Goal: Task Accomplishment & Management: Use online tool/utility

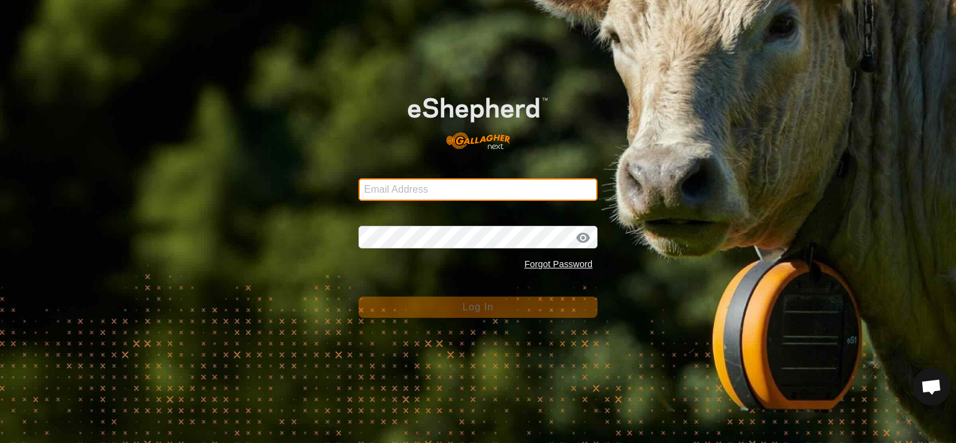
type input "[EMAIL_ADDRESS][DOMAIN_NAME]"
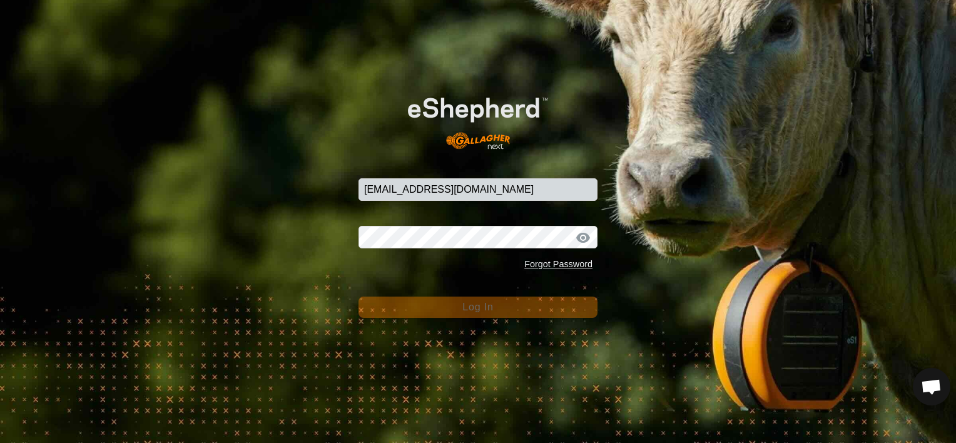
scroll to position [6810, 0]
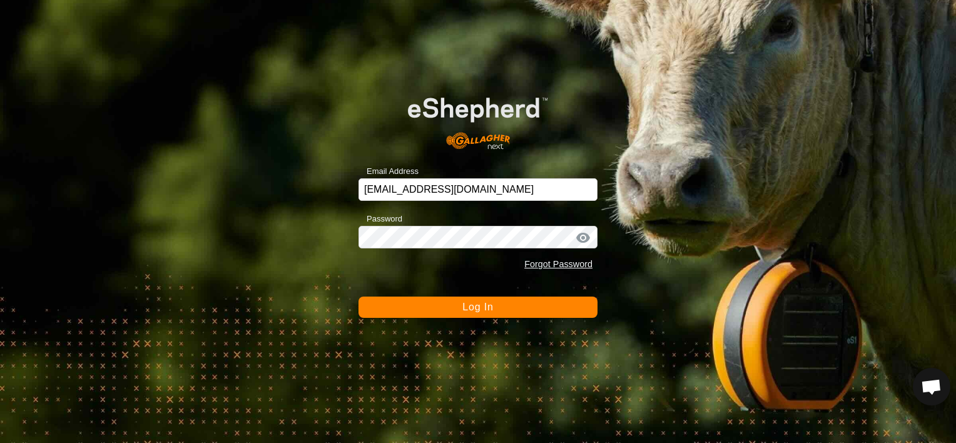
click at [426, 309] on button "Log In" at bounding box center [478, 307] width 239 height 21
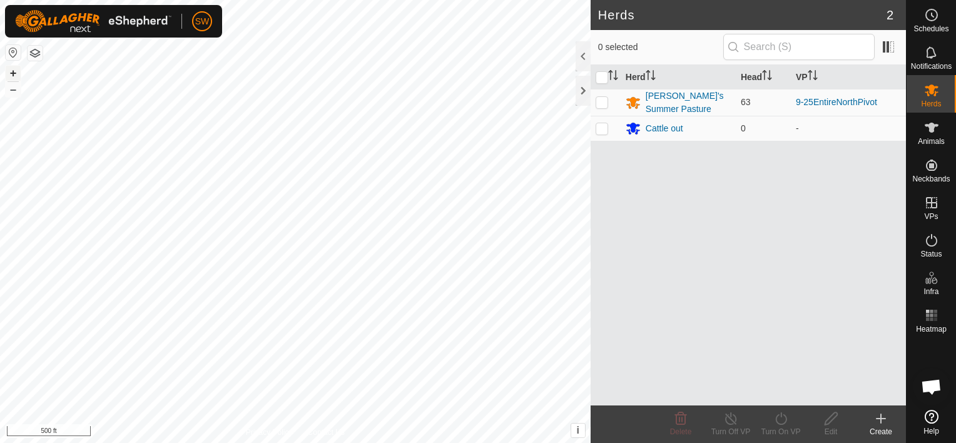
click at [12, 75] on button "+" at bounding box center [13, 73] width 15 height 15
click at [13, 75] on button "+" at bounding box center [13, 73] width 15 height 15
click at [12, 93] on button "–" at bounding box center [13, 89] width 15 height 15
click at [15, 90] on button "–" at bounding box center [13, 89] width 15 height 15
click at [414, 442] on html "SW Schedules Notifications Herds Animals Neckbands VPs Status Infra Heatmap Hel…" at bounding box center [478, 221] width 956 height 443
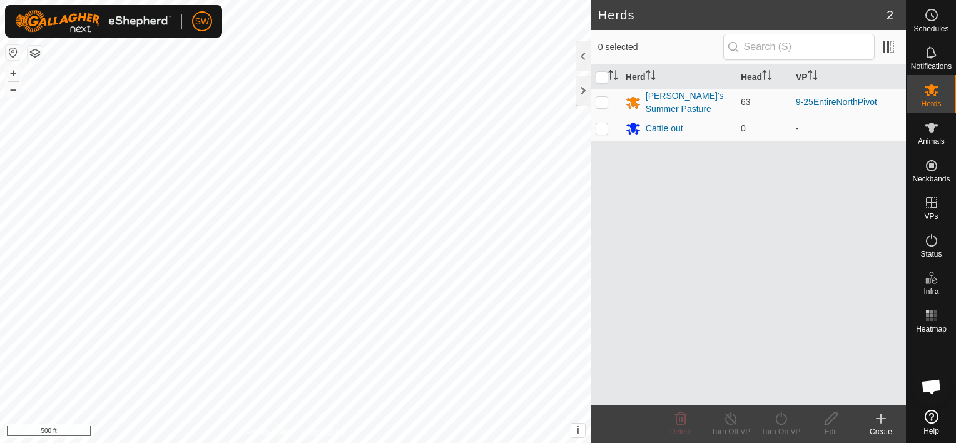
click at [459, 0] on html "SW Schedules Notifications Herds Animals Neckbands VPs Status Infra Heatmap Hel…" at bounding box center [478, 221] width 956 height 443
click at [949, 258] on div "Status" at bounding box center [931, 244] width 49 height 38
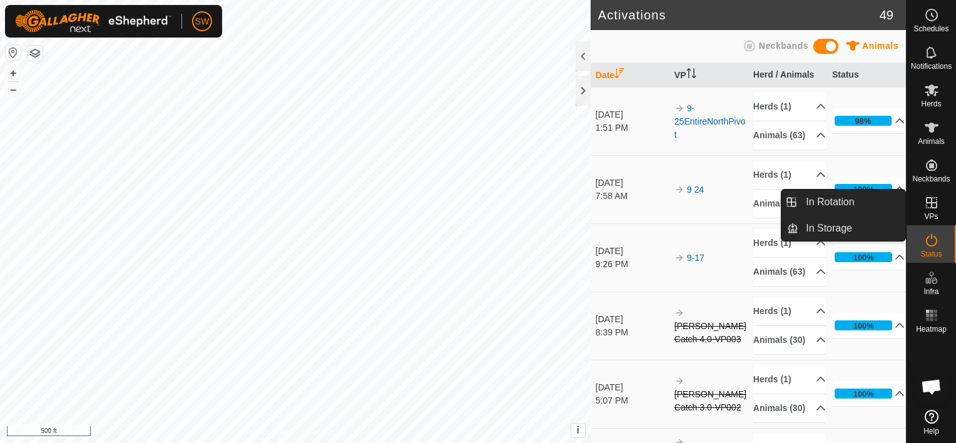
click at [927, 205] on icon at bounding box center [931, 202] width 15 height 15
click at [860, 198] on link "In Rotation" at bounding box center [851, 202] width 107 height 25
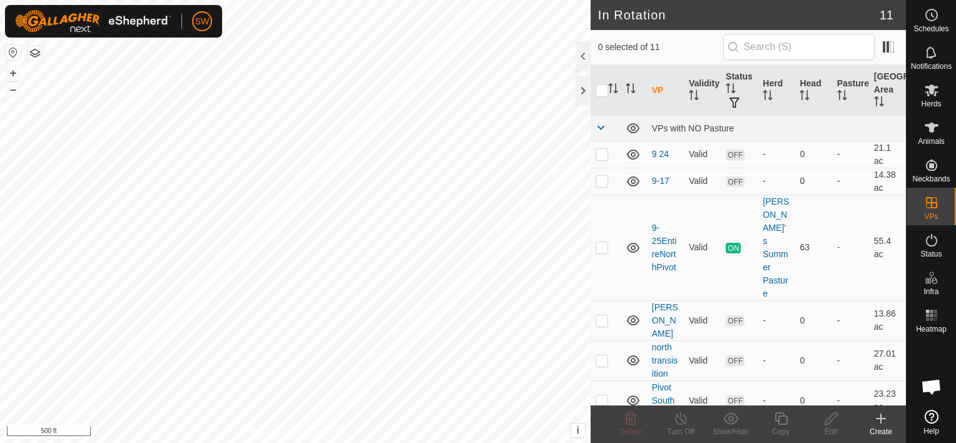
click at [879, 417] on icon at bounding box center [880, 418] width 15 height 15
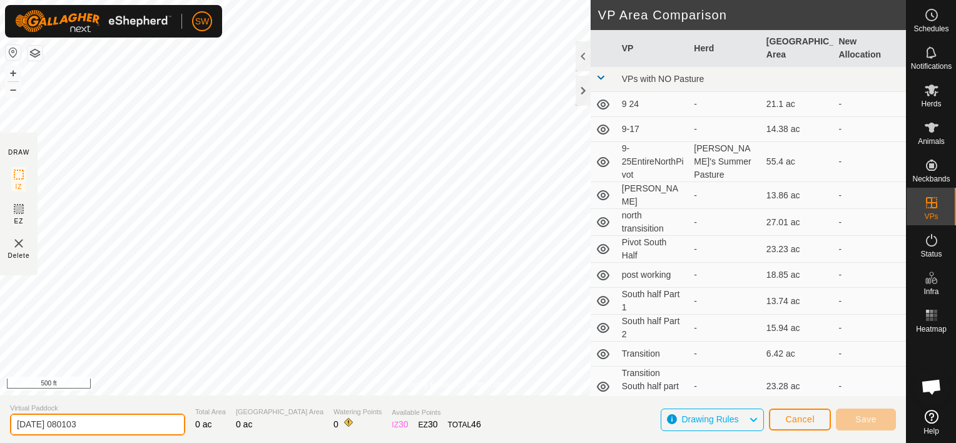
click at [114, 415] on input "[DATE] 080103" at bounding box center [97, 425] width 175 height 22
type input "2"
type input "9-25KeeptotheSouth"
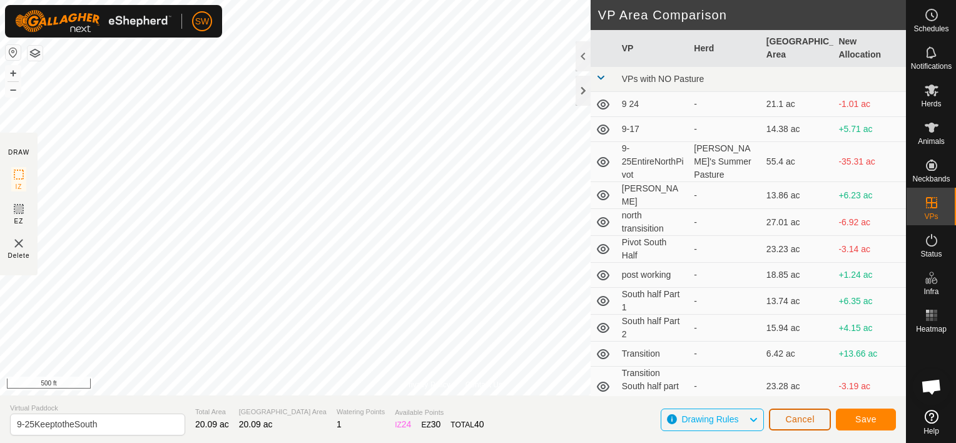
click at [804, 417] on span "Cancel" at bounding box center [799, 419] width 29 height 10
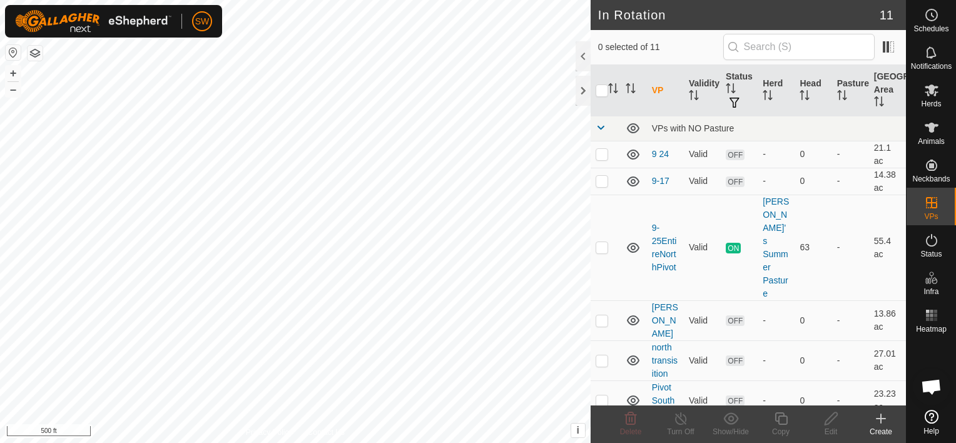
drag, startPoint x: 886, startPoint y: 412, endPoint x: 867, endPoint y: 412, distance: 18.8
drag, startPoint x: 867, startPoint y: 412, endPoint x: 877, endPoint y: 421, distance: 13.3
click at [877, 421] on icon at bounding box center [880, 418] width 15 height 15
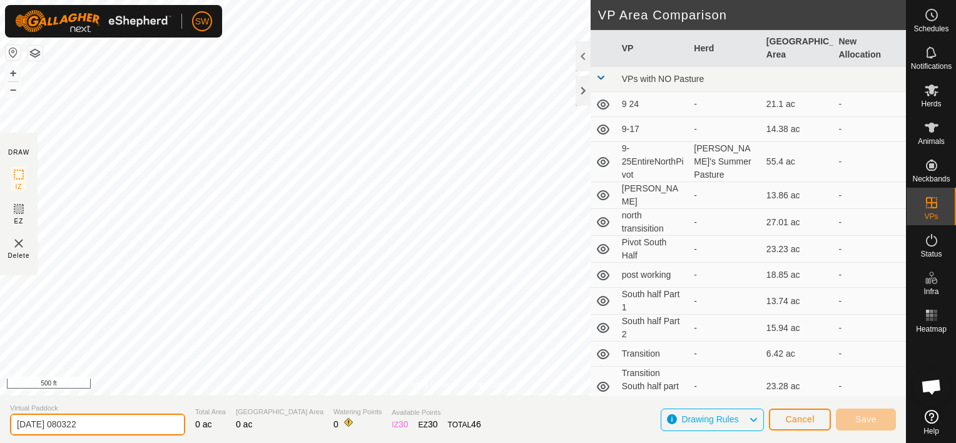
click at [119, 425] on input "[DATE] 080322" at bounding box center [97, 425] width 175 height 22
type input "2"
type input "9-25KeepSouth"
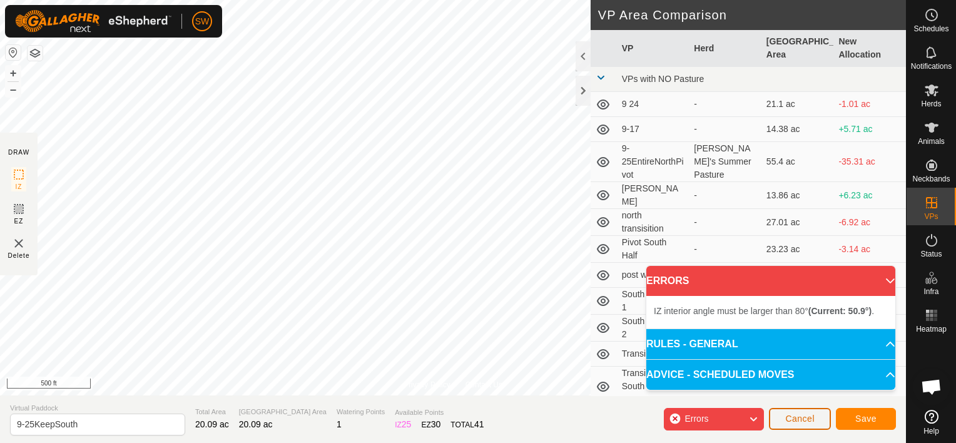
click at [805, 412] on button "Cancel" at bounding box center [800, 419] width 62 height 22
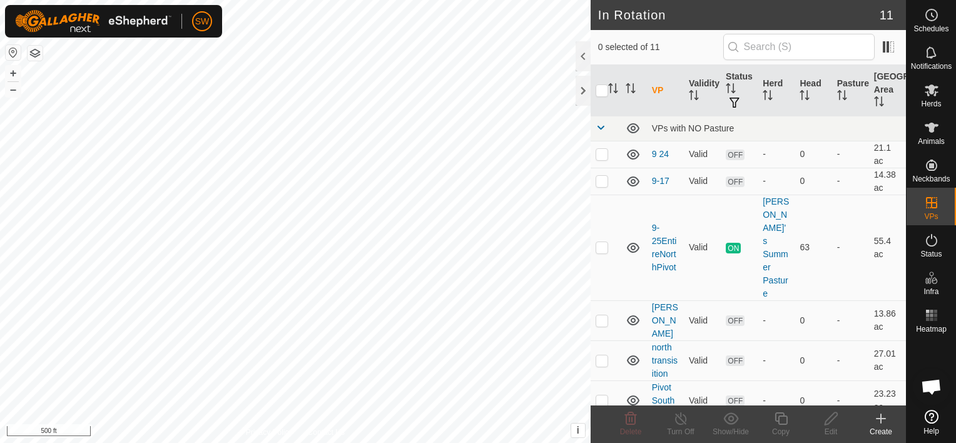
click at [883, 420] on icon at bounding box center [880, 418] width 15 height 15
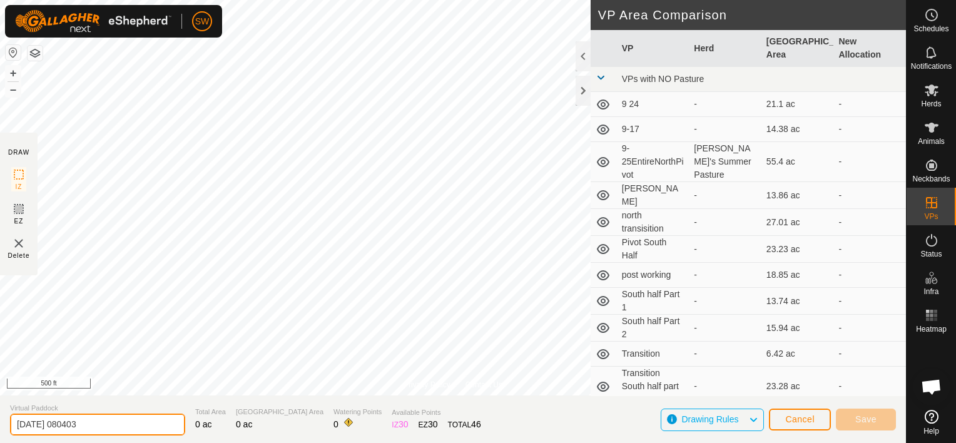
click at [110, 419] on input "[DATE] 080403" at bounding box center [97, 425] width 175 height 22
type input "2"
type input "9-25KeepSouth"
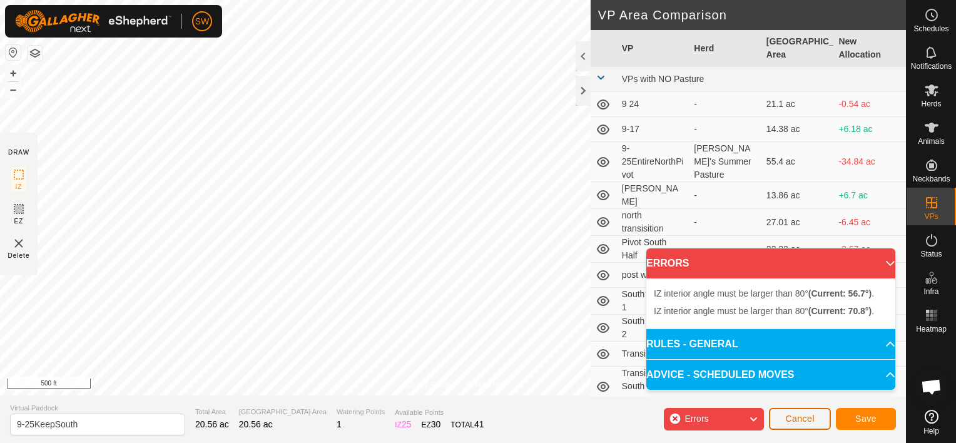
click at [793, 417] on span "Cancel" at bounding box center [799, 419] width 29 height 10
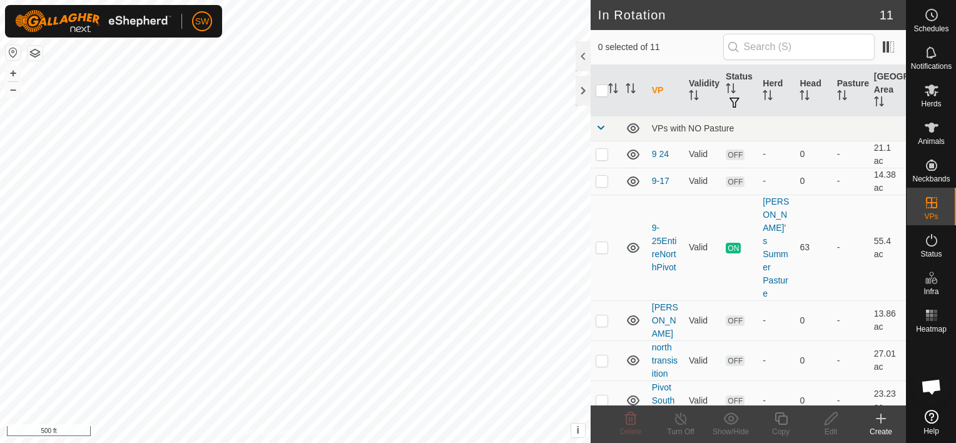
click at [883, 417] on icon at bounding box center [880, 418] width 15 height 15
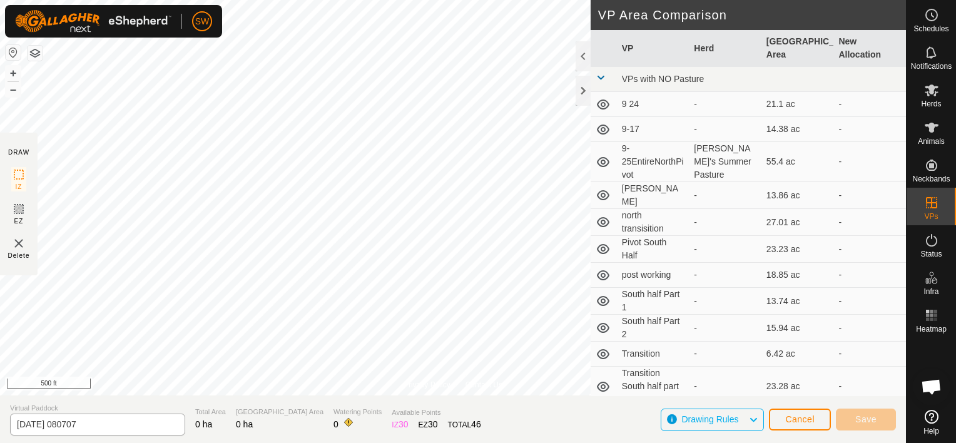
scroll to position [6810, 0]
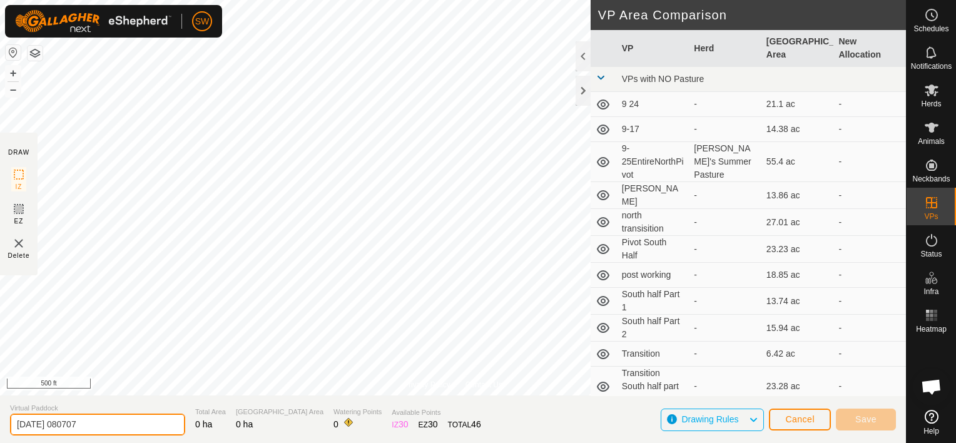
click at [110, 419] on input "2025-09-25 080707" at bounding box center [97, 425] width 175 height 22
type input "2"
type input "k"
type input "9-24KeeptoSouth"
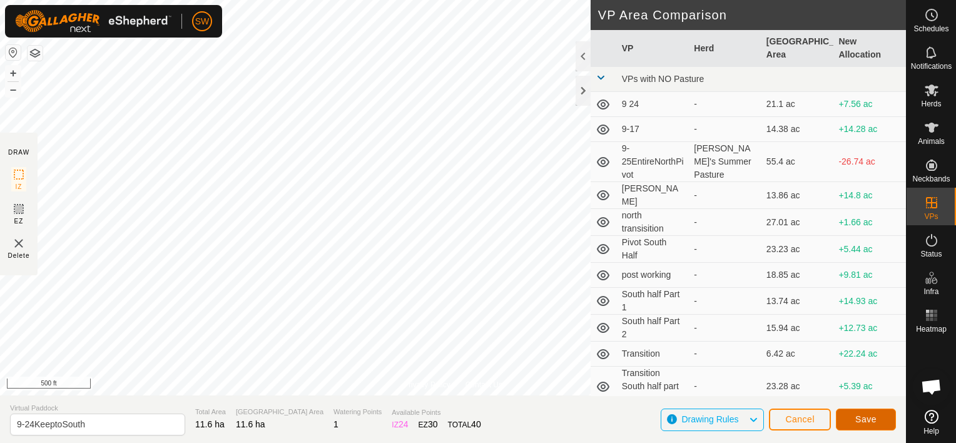
click at [853, 415] on button "Save" at bounding box center [866, 420] width 60 height 22
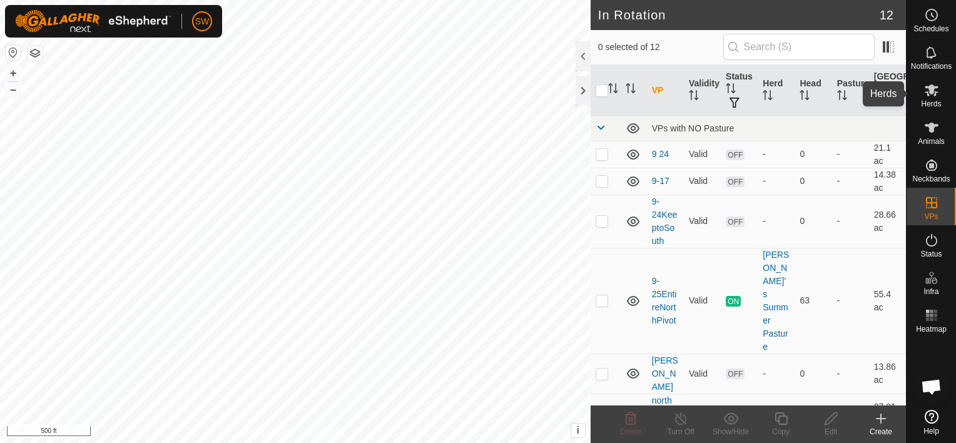
click at [934, 94] on icon at bounding box center [932, 90] width 14 height 12
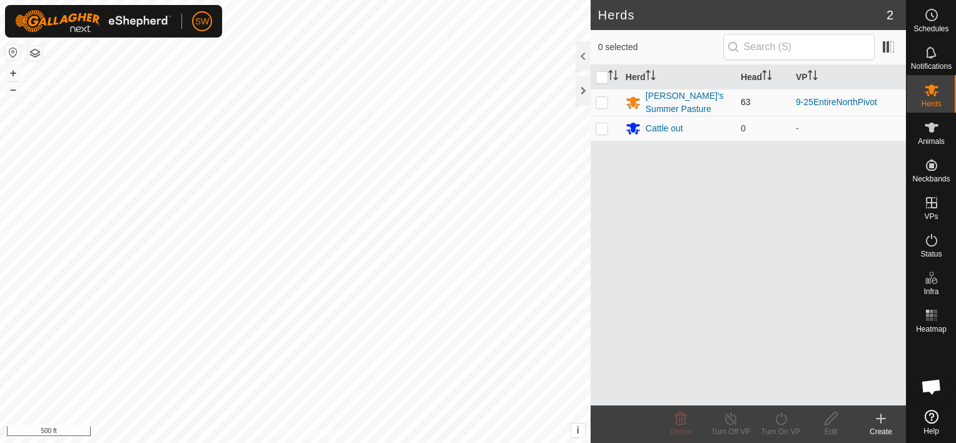
click at [597, 101] on p-checkbox at bounding box center [602, 102] width 13 height 10
checkbox input "true"
click at [669, 94] on div "[PERSON_NAME]'s Summer Pasture" at bounding box center [688, 102] width 85 height 26
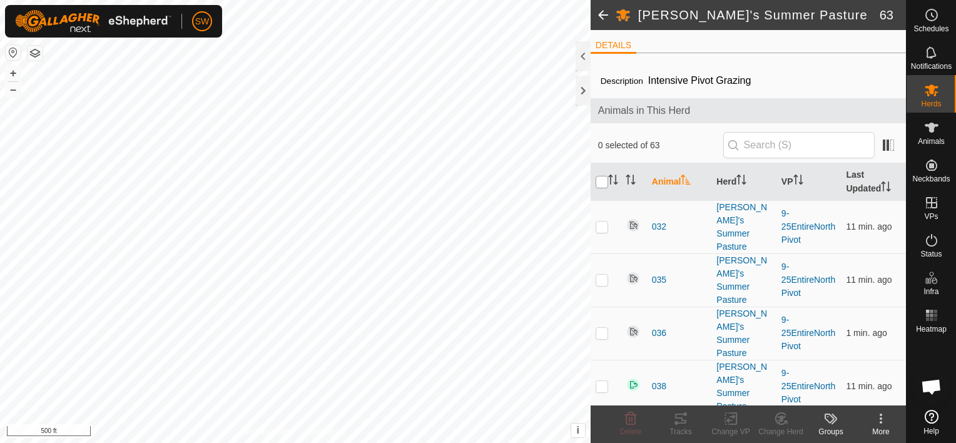
click at [596, 182] on input "checkbox" at bounding box center [602, 182] width 13 height 13
checkbox input "true"
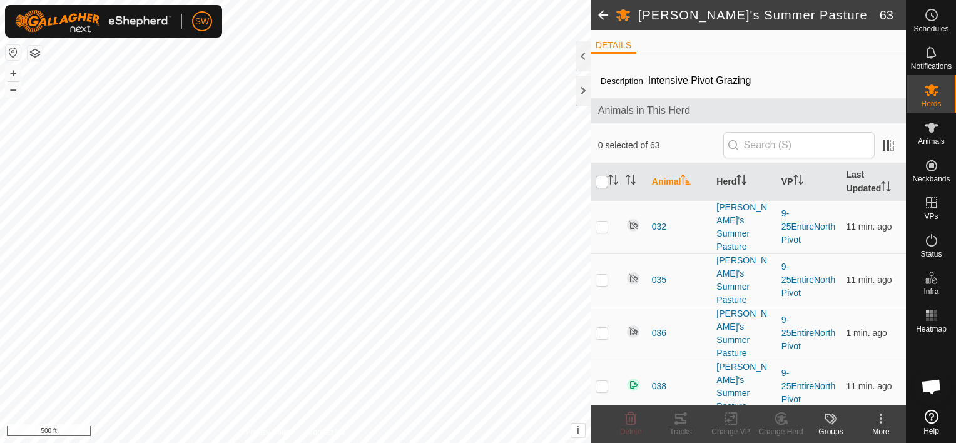
checkbox input "true"
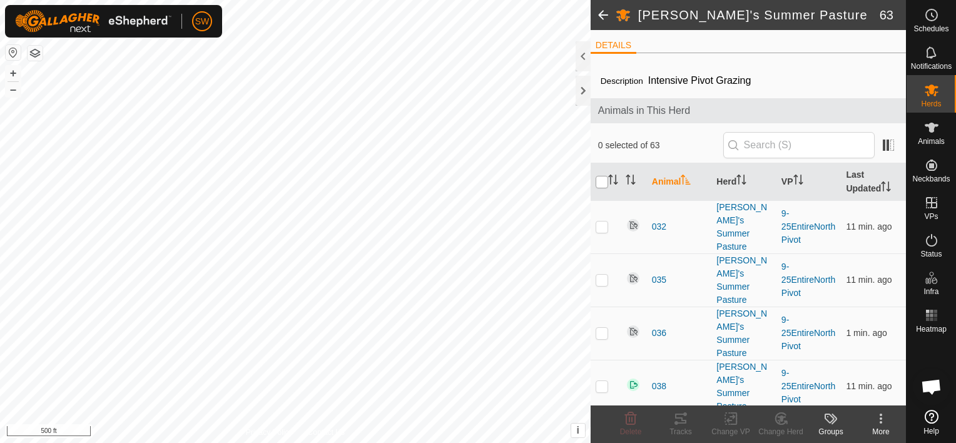
checkbox input "true"
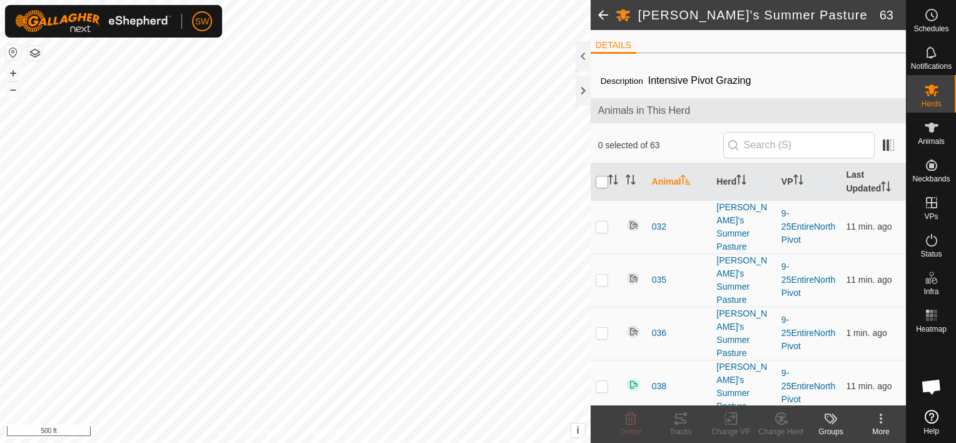
checkbox input "true"
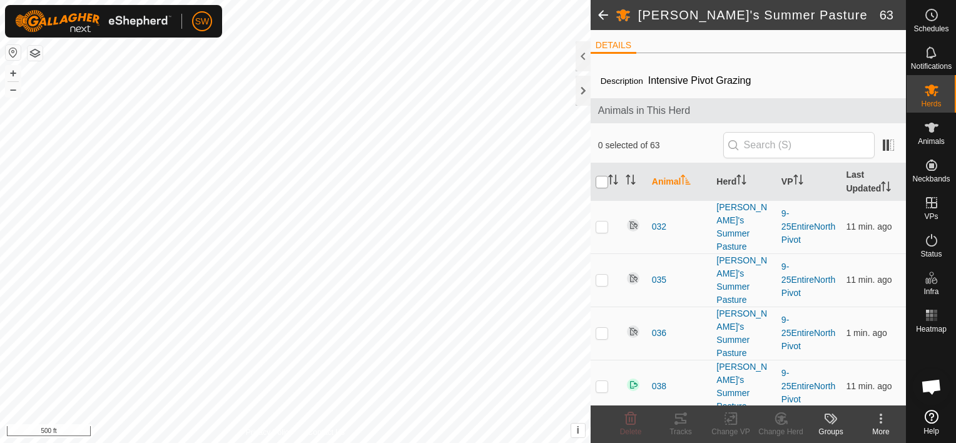
checkbox input "true"
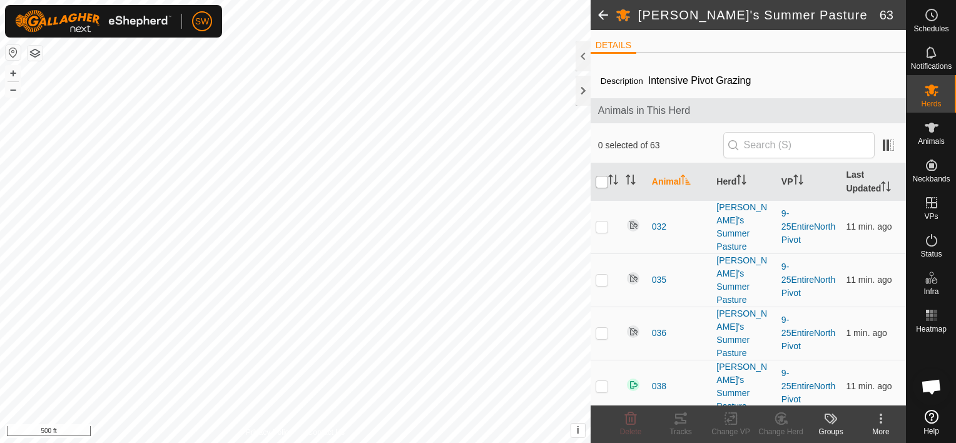
checkbox input "true"
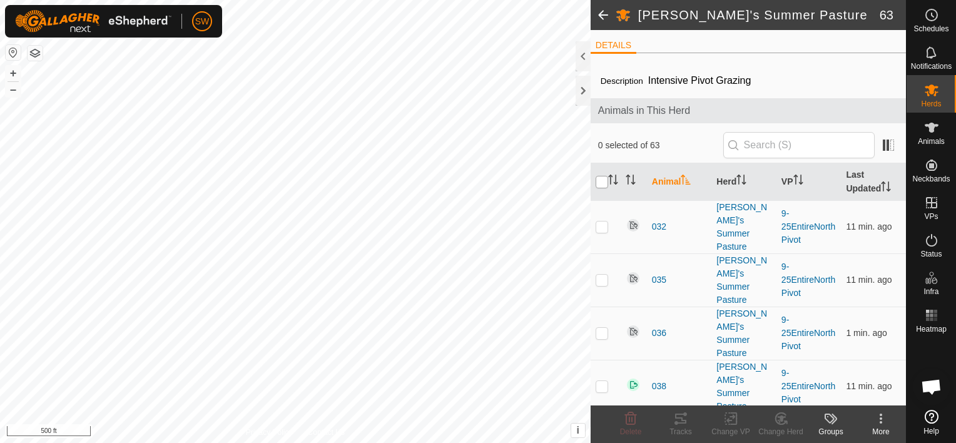
checkbox input "true"
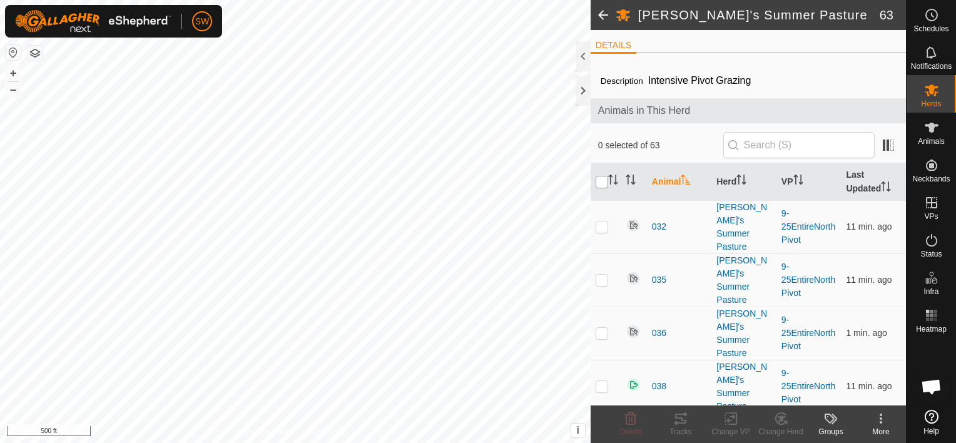
checkbox input "true"
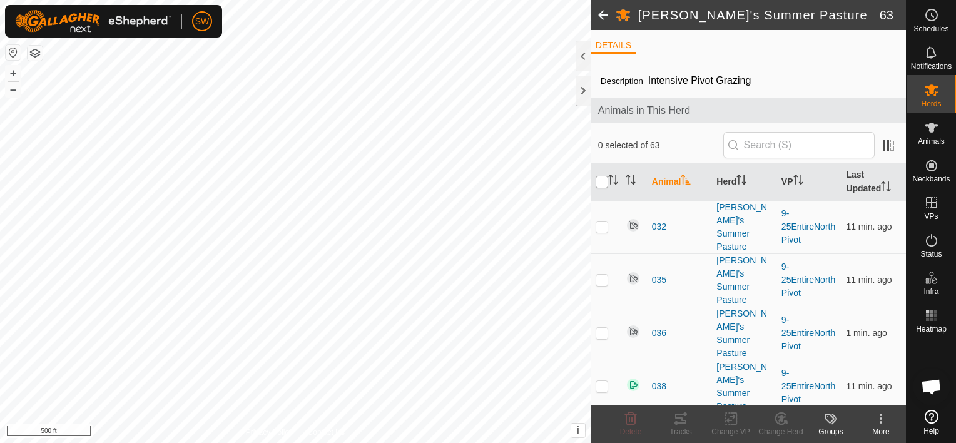
checkbox input "true"
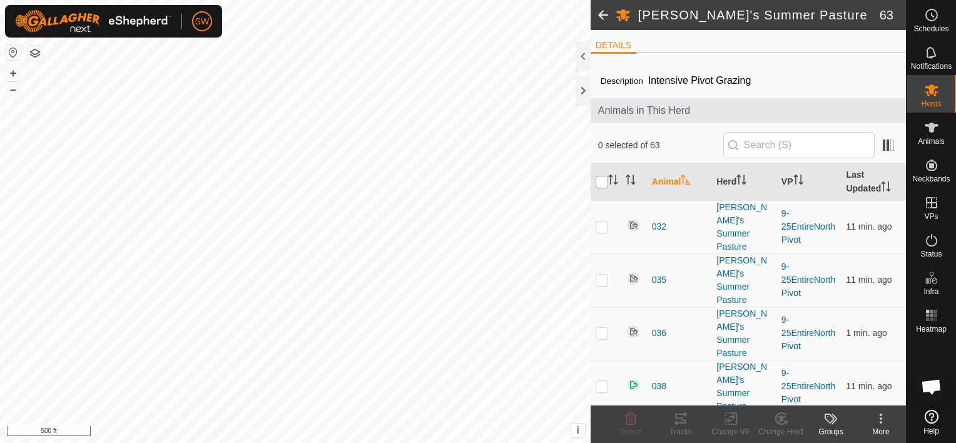
checkbox input "true"
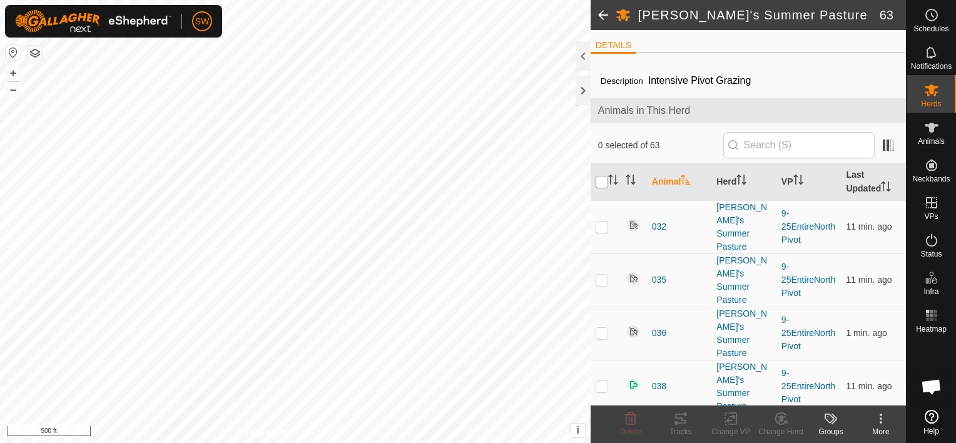
checkbox input "true"
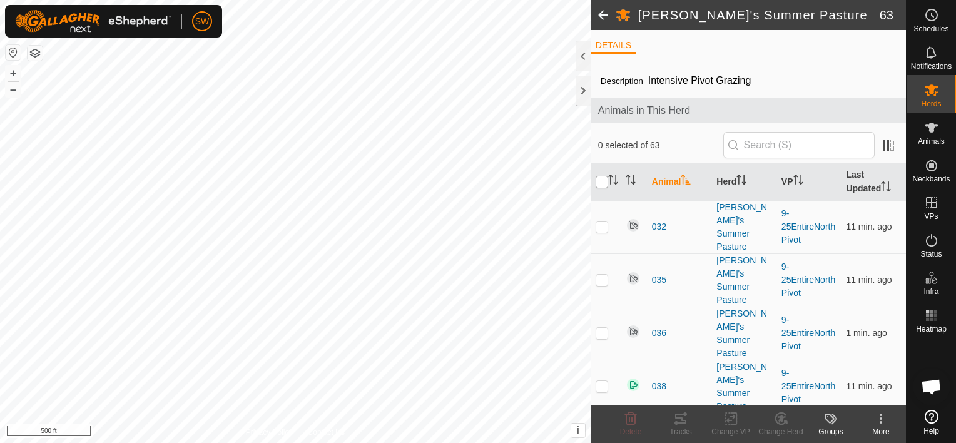
checkbox input "true"
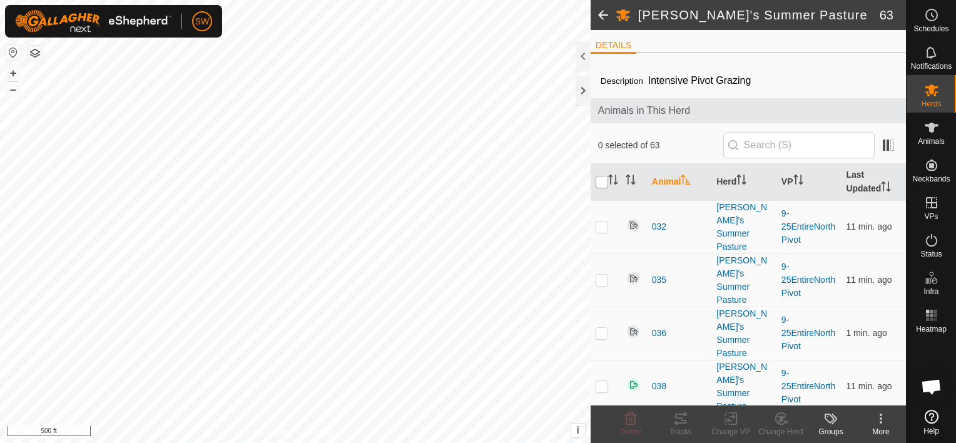
checkbox input "true"
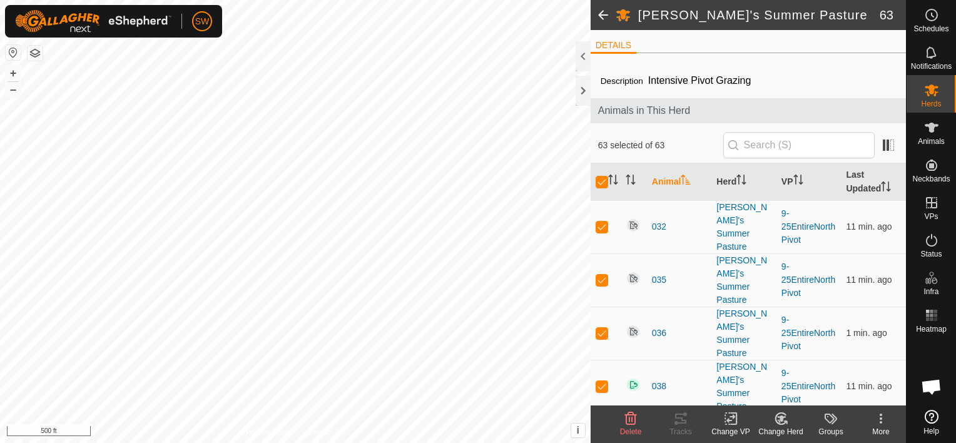
click at [733, 429] on div "Change VP" at bounding box center [731, 431] width 50 height 11
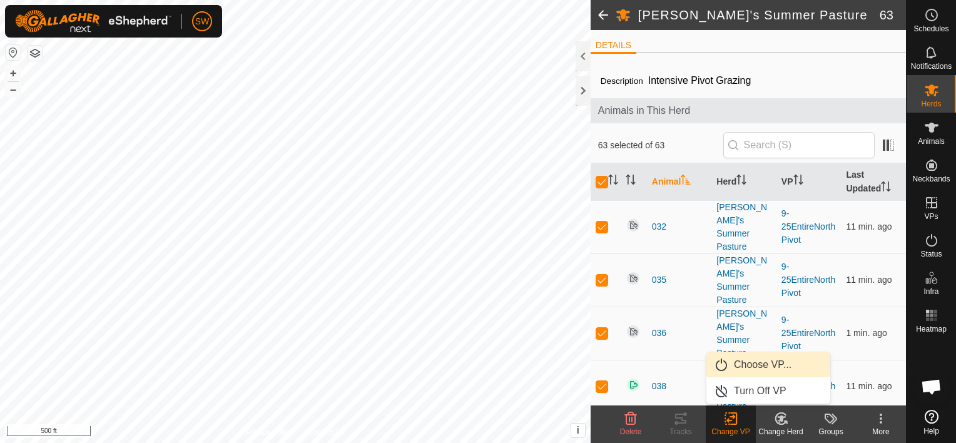
click at [759, 360] on link "Choose VP..." at bounding box center [768, 364] width 124 height 25
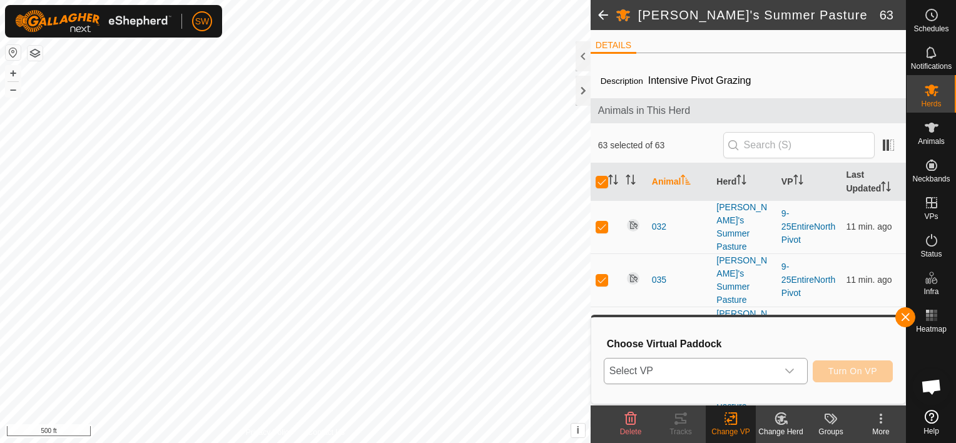
click at [794, 373] on icon "dropdown trigger" at bounding box center [790, 371] width 10 height 10
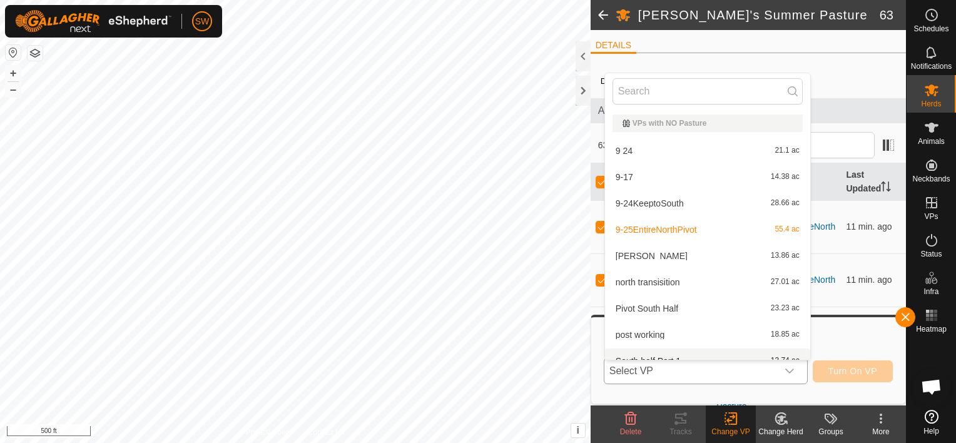
scroll to position [14, 0]
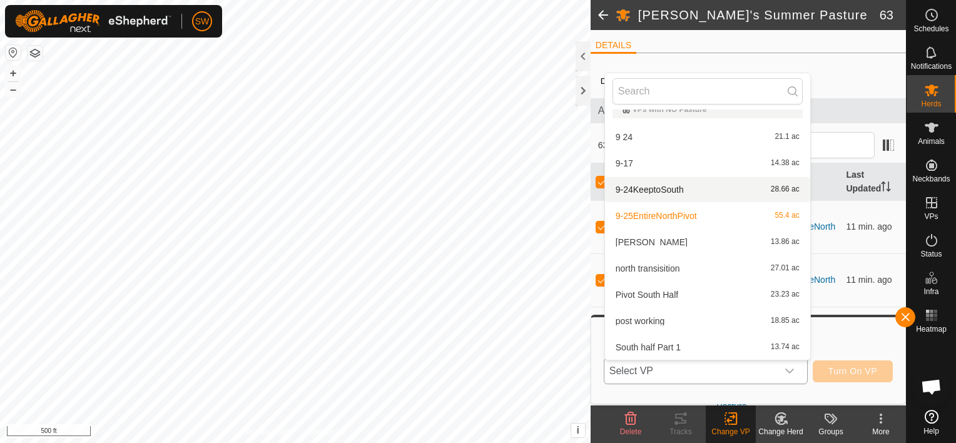
click at [674, 187] on li "9-24KeeptoSouth 28.66 ac" at bounding box center [707, 189] width 205 height 25
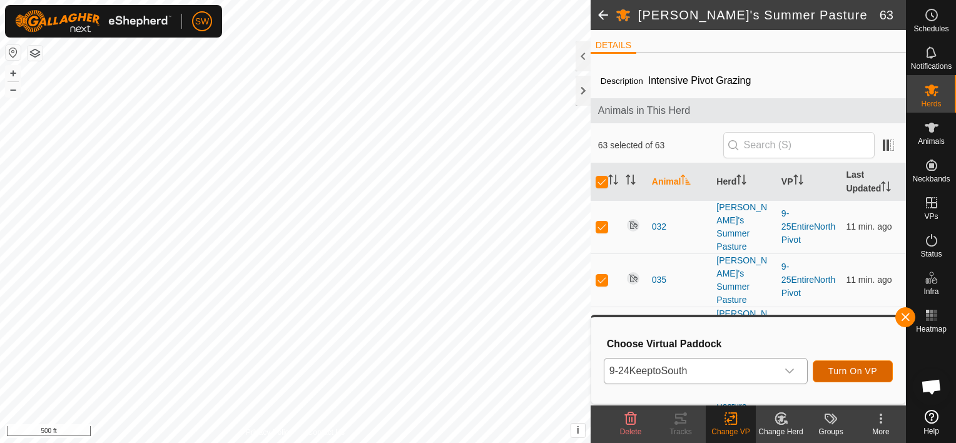
click at [858, 364] on button "Turn On VP" at bounding box center [853, 371] width 80 height 22
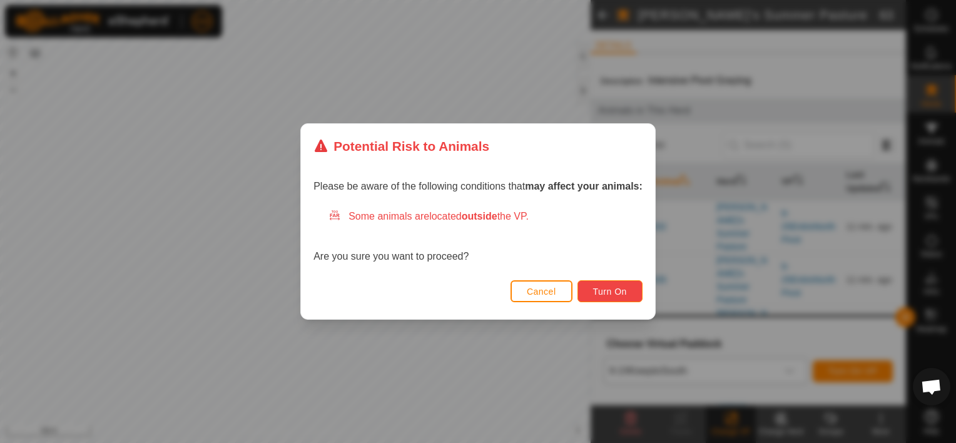
click at [623, 295] on span "Turn On" at bounding box center [610, 292] width 34 height 10
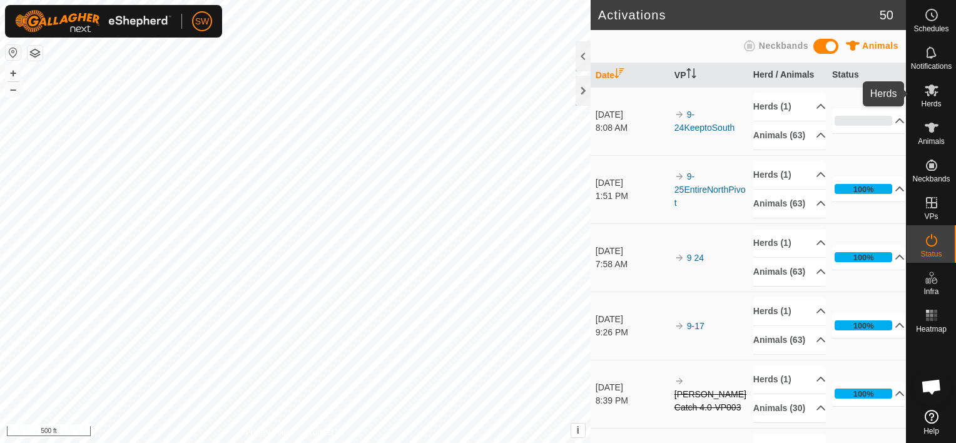
click at [929, 102] on span "Herds" at bounding box center [931, 104] width 20 height 8
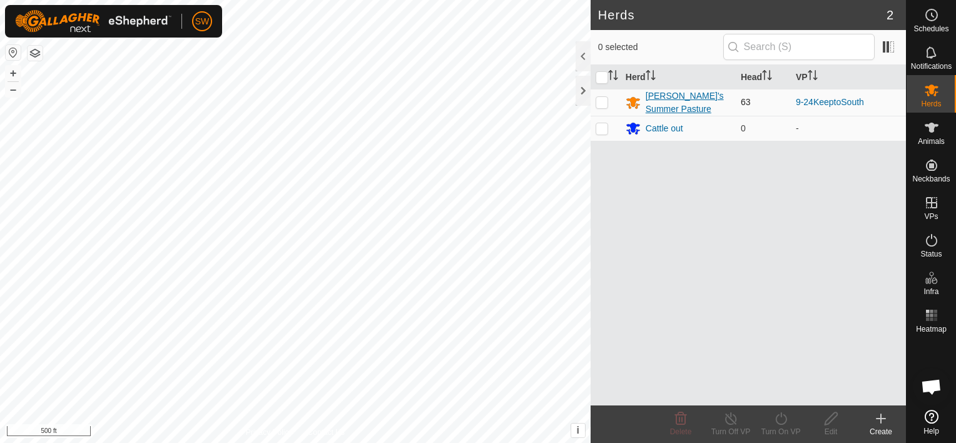
click at [661, 106] on div "[PERSON_NAME]'s Summer Pasture" at bounding box center [688, 102] width 85 height 26
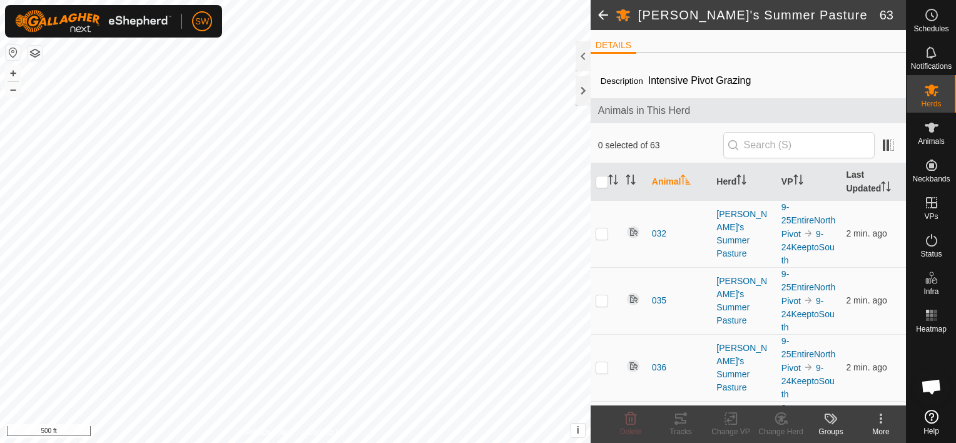
click at [597, 13] on span at bounding box center [603, 15] width 25 height 30
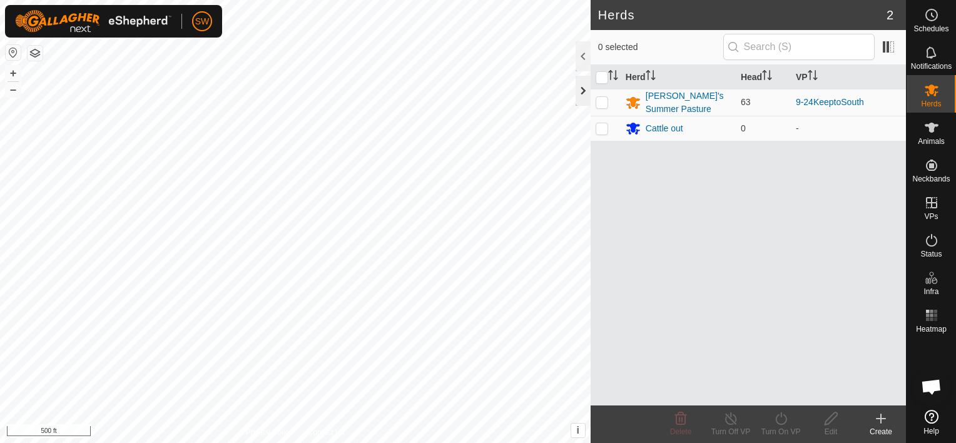
click at [582, 94] on div at bounding box center [583, 91] width 15 height 30
